Goal: Navigation & Orientation: Find specific page/section

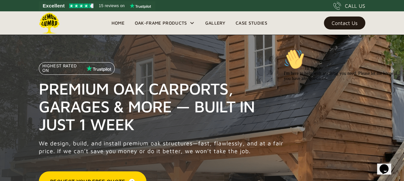
click at [220, 22] on link "Gallery" at bounding box center [215, 23] width 30 height 10
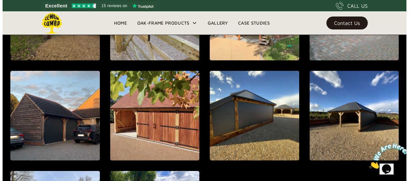
scroll to position [556, 0]
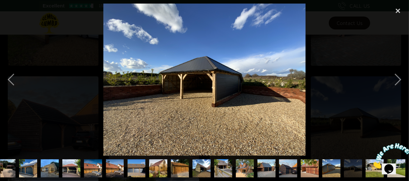
scroll to position [0, 71]
click at [398, 77] on div "next image" at bounding box center [398, 80] width 22 height 152
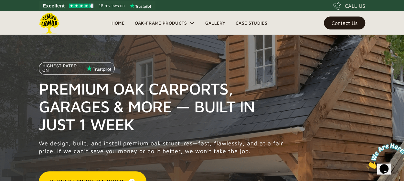
click at [120, 21] on link "Home" at bounding box center [117, 23] width 23 height 10
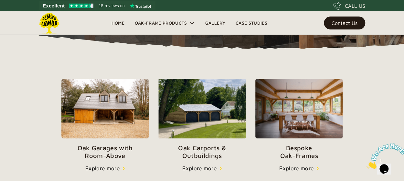
scroll to position [194, 0]
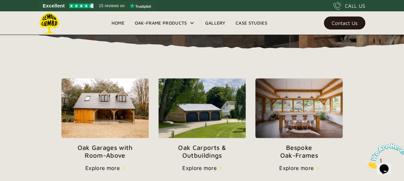
click at [349, 21] on div "Contact Us" at bounding box center [345, 23] width 26 height 5
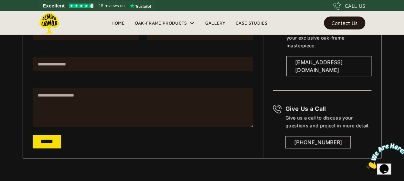
scroll to position [155, 0]
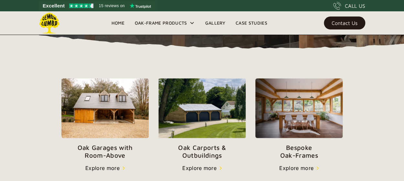
scroll to position [194, 0]
